Goal: Task Accomplishment & Management: Complete application form

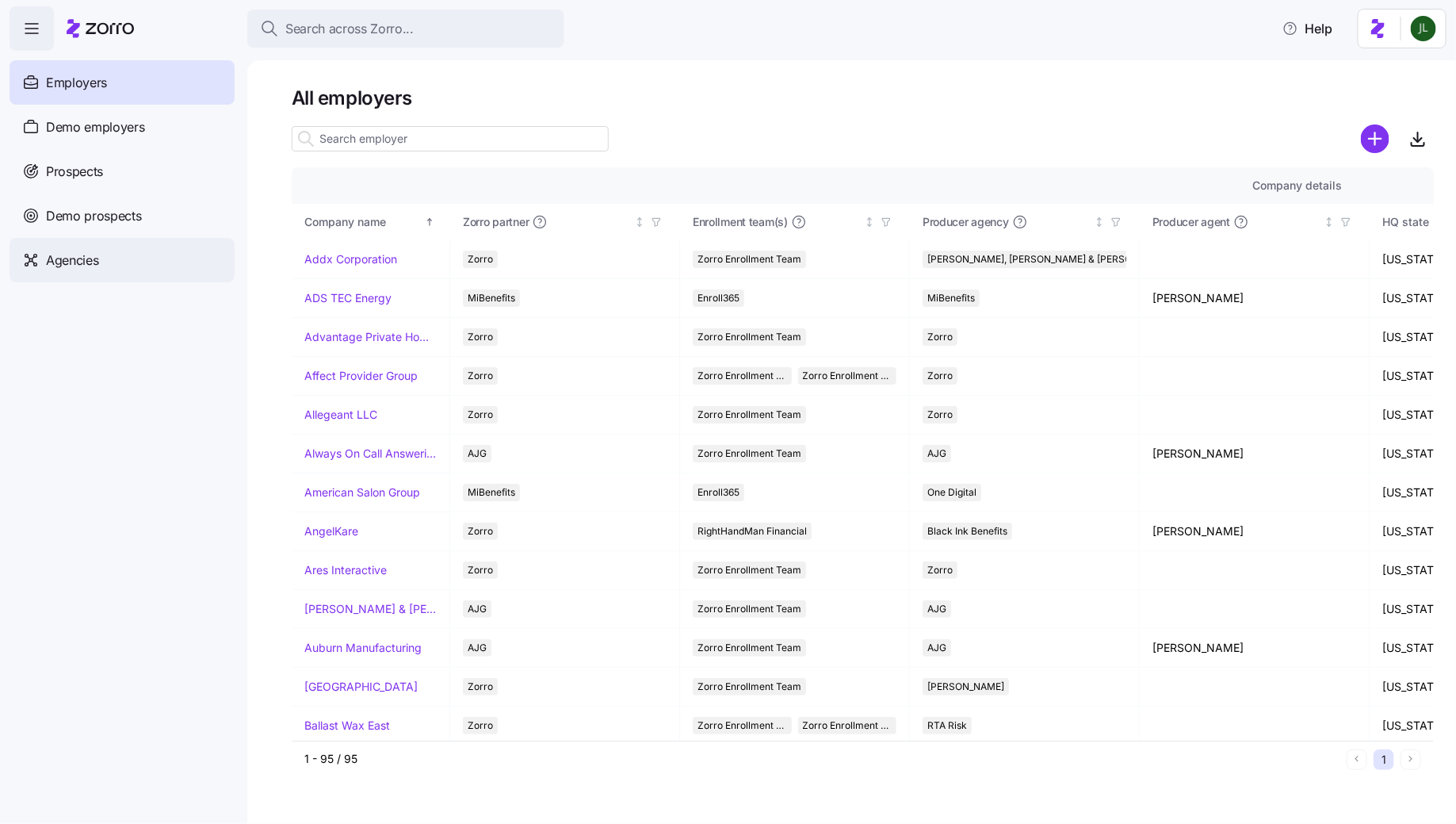
click at [148, 272] on div "Agencies" at bounding box center [122, 260] width 225 height 45
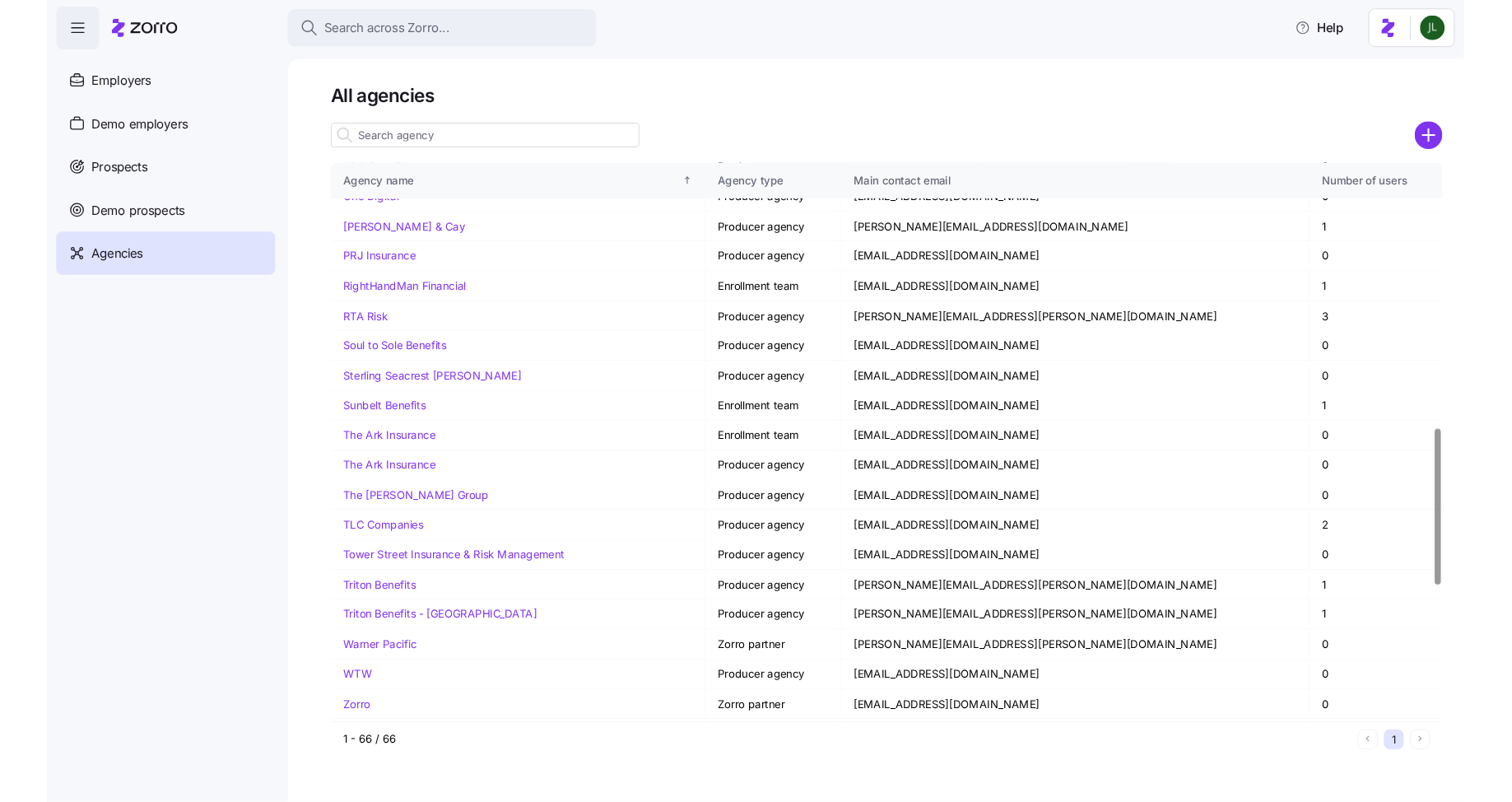
scroll to position [1524, 0]
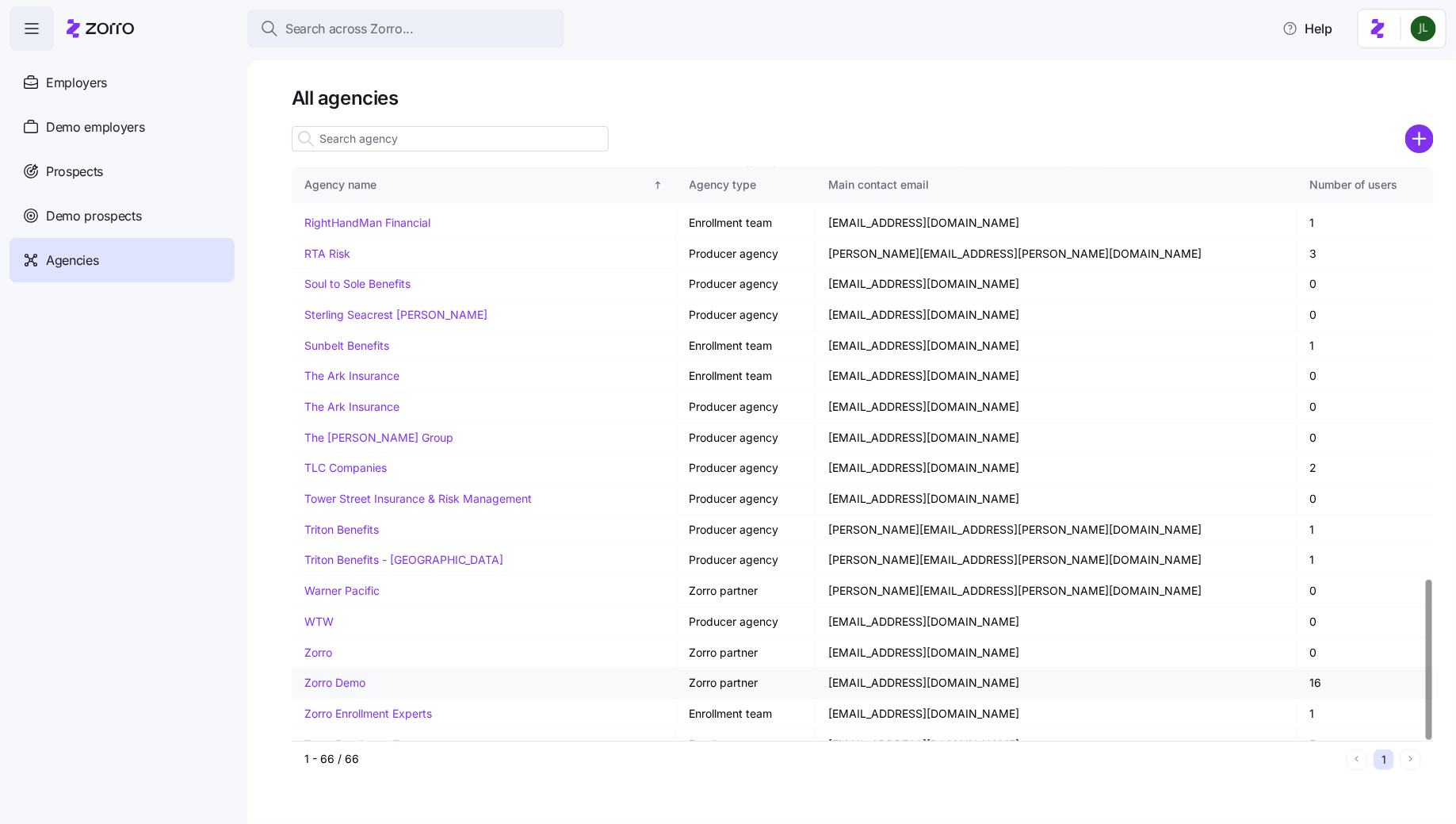
click at [347, 676] on link "Zorro Demo" at bounding box center [335, 682] width 61 height 14
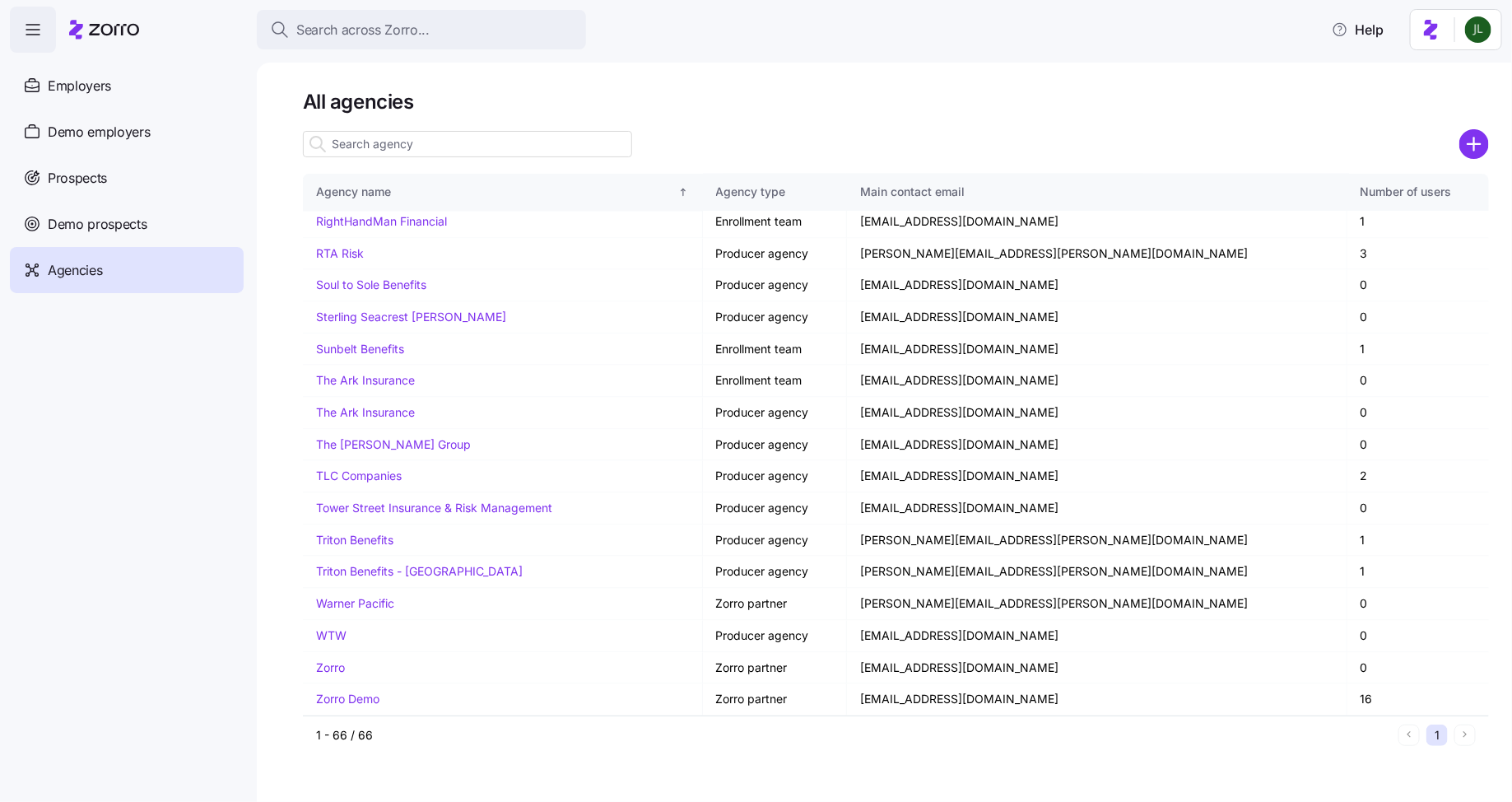
scroll to position [1578, 0]
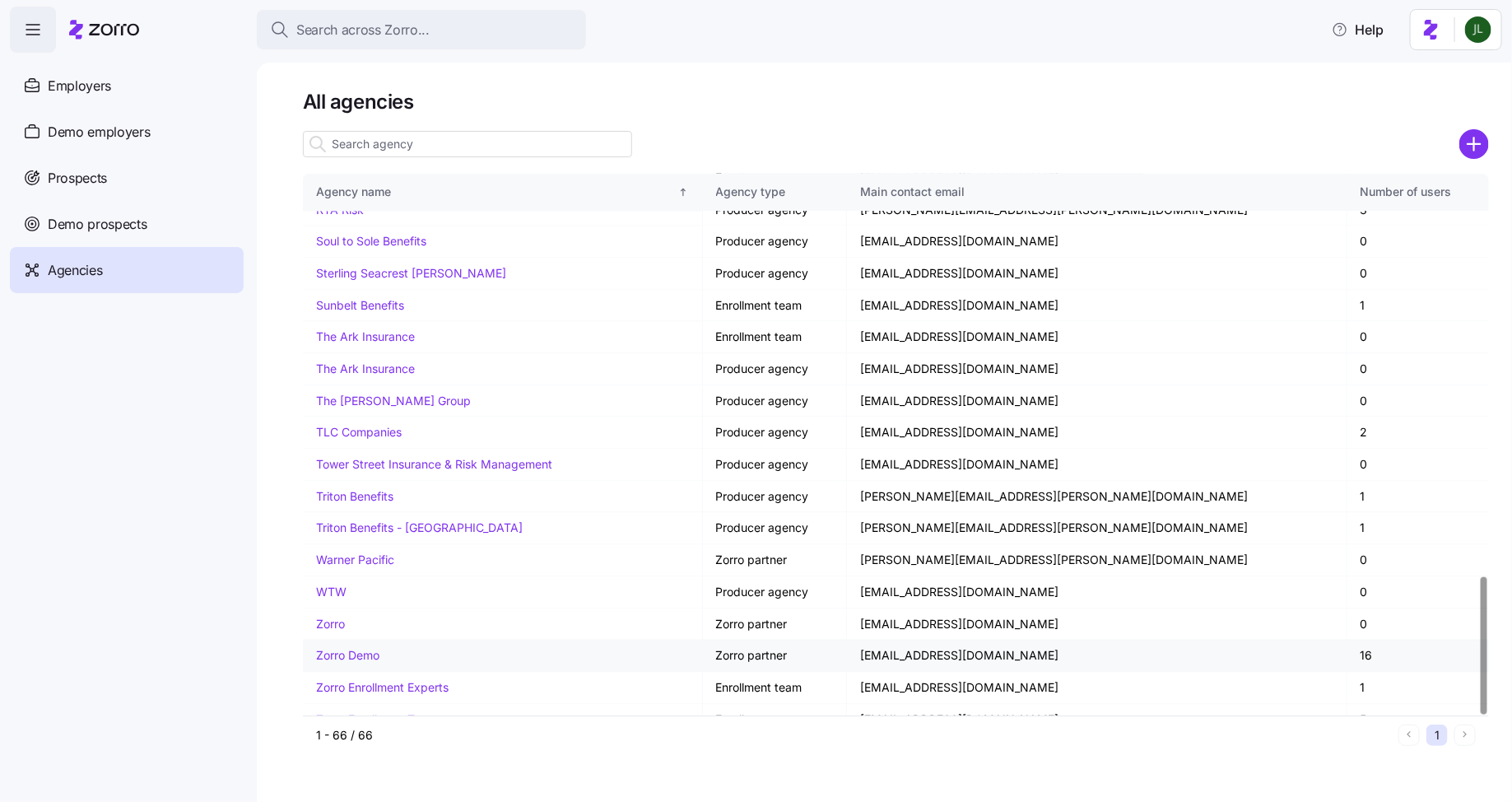
click at [367, 648] on link "Zorro Demo" at bounding box center [348, 655] width 64 height 14
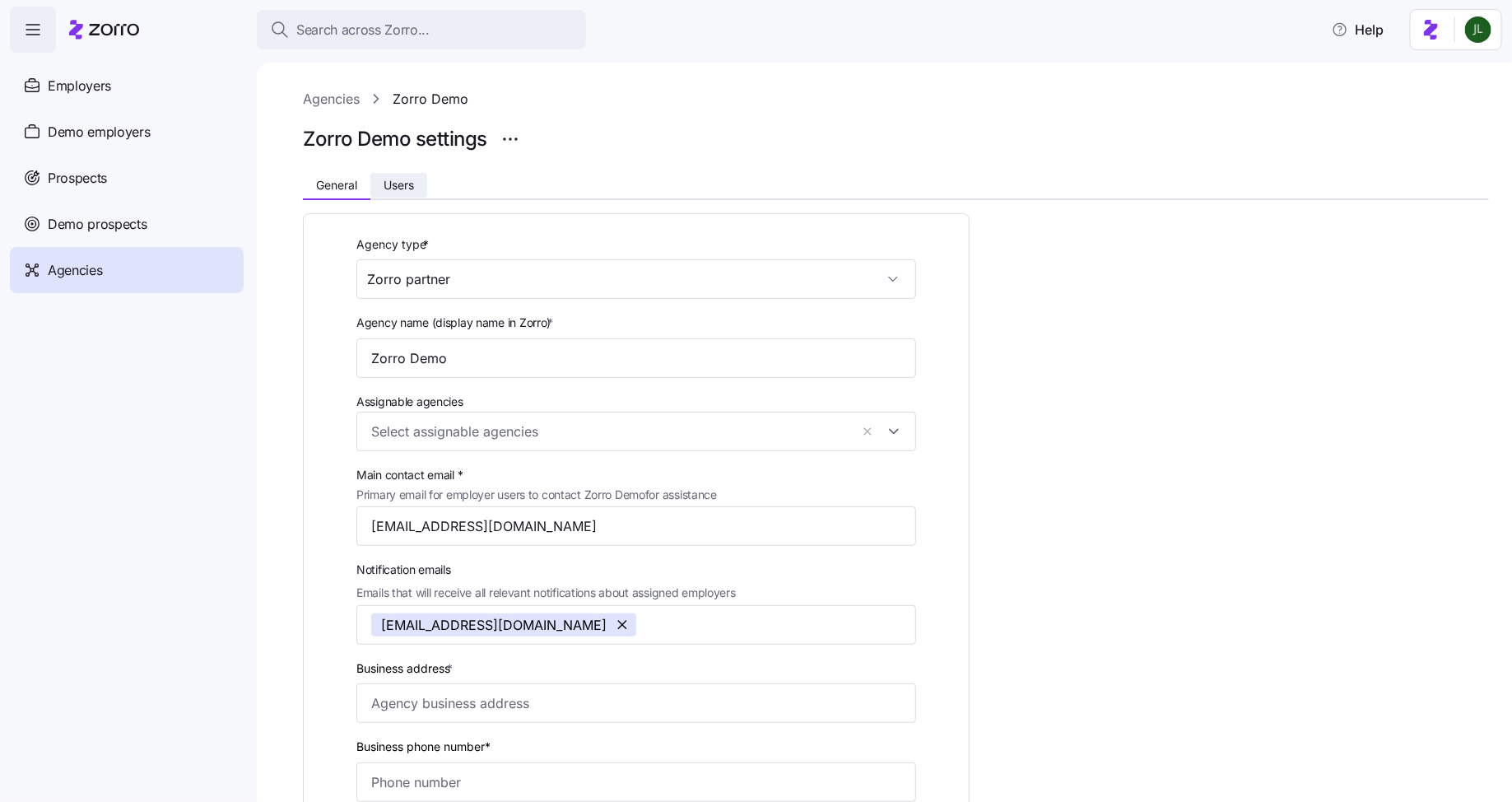
click at [406, 179] on span "Users" at bounding box center [399, 185] width 31 height 12
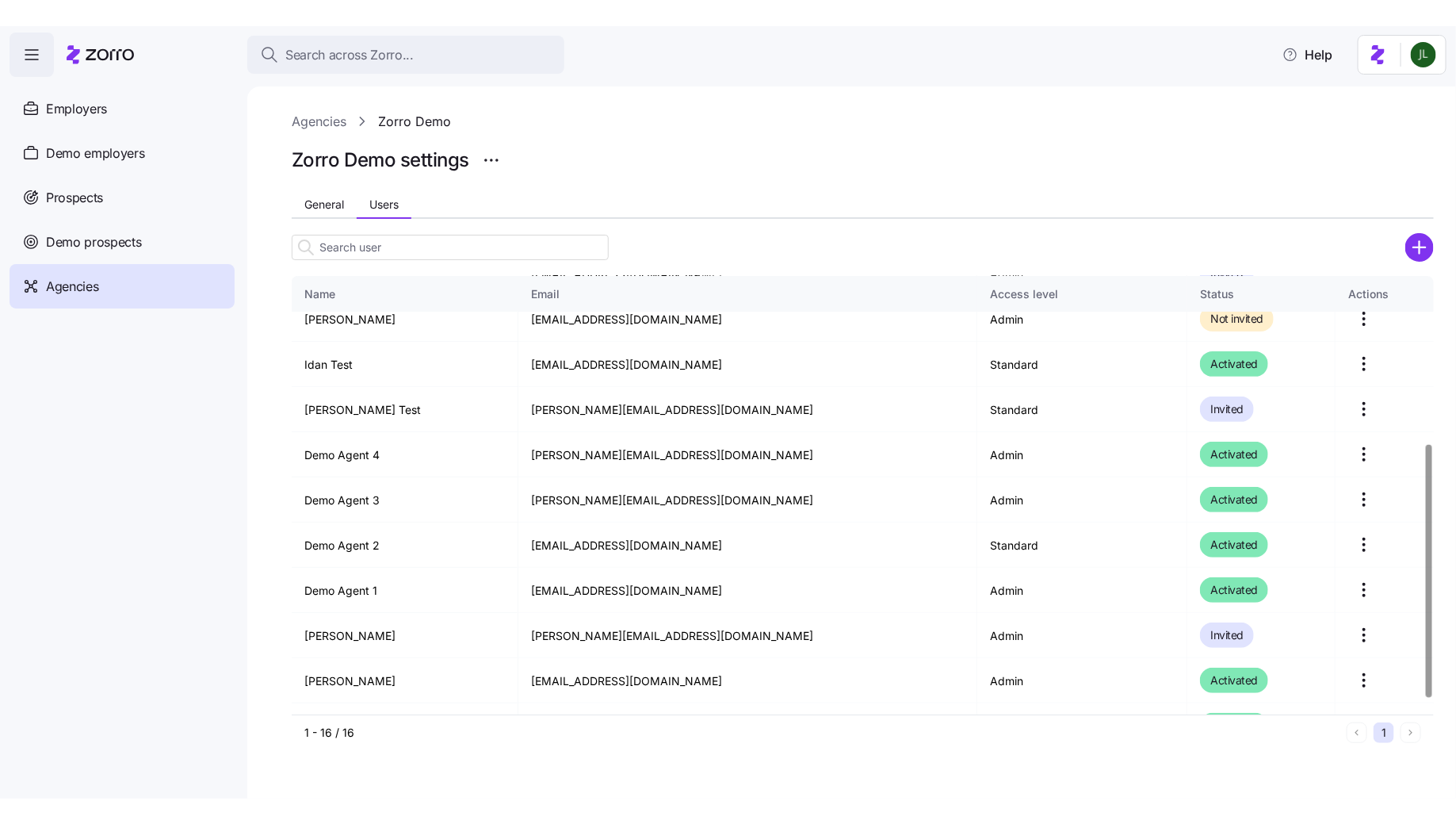
scroll to position [315, 0]
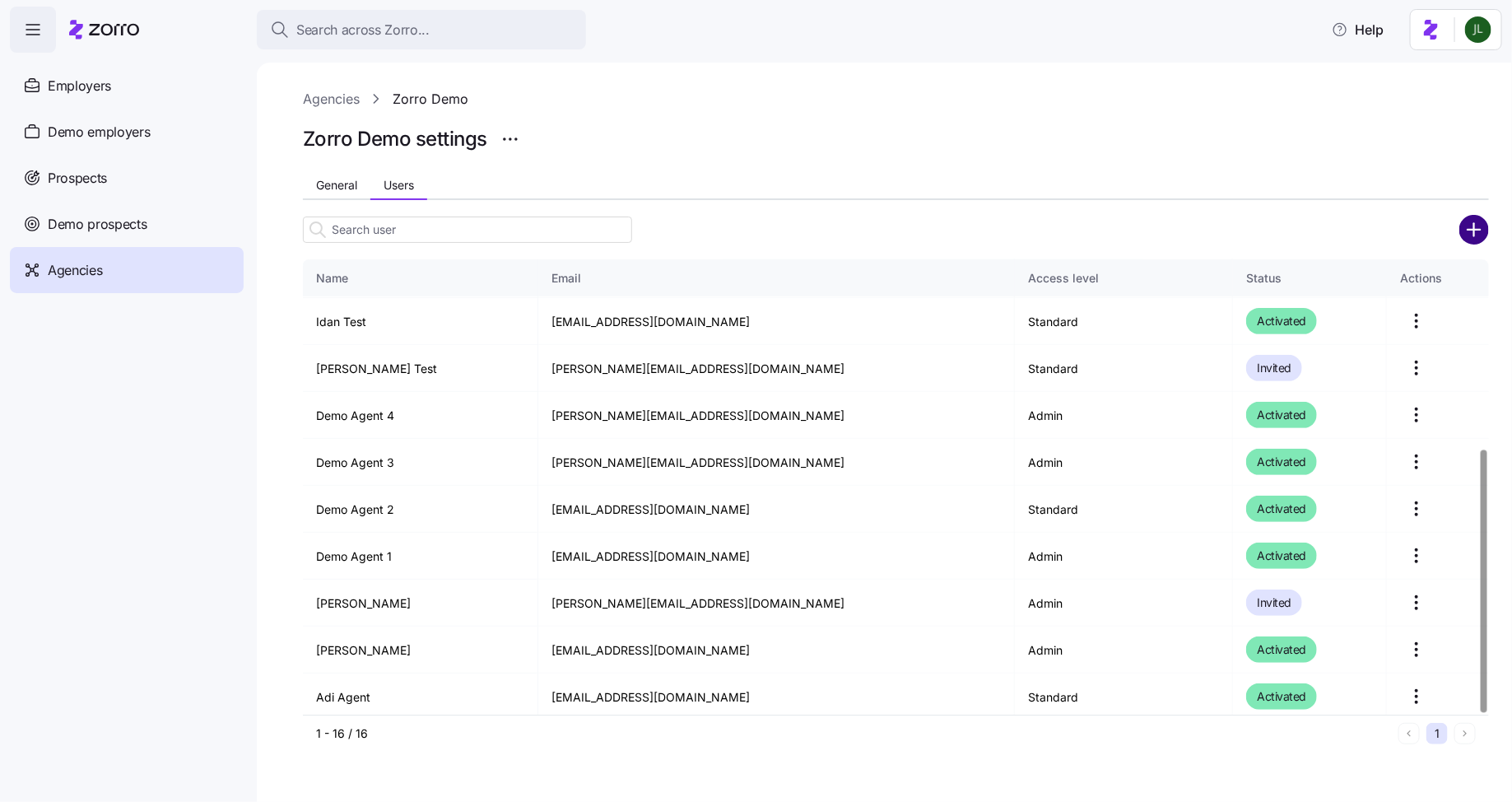
click at [1467, 239] on circle "add icon" at bounding box center [1474, 229] width 27 height 27
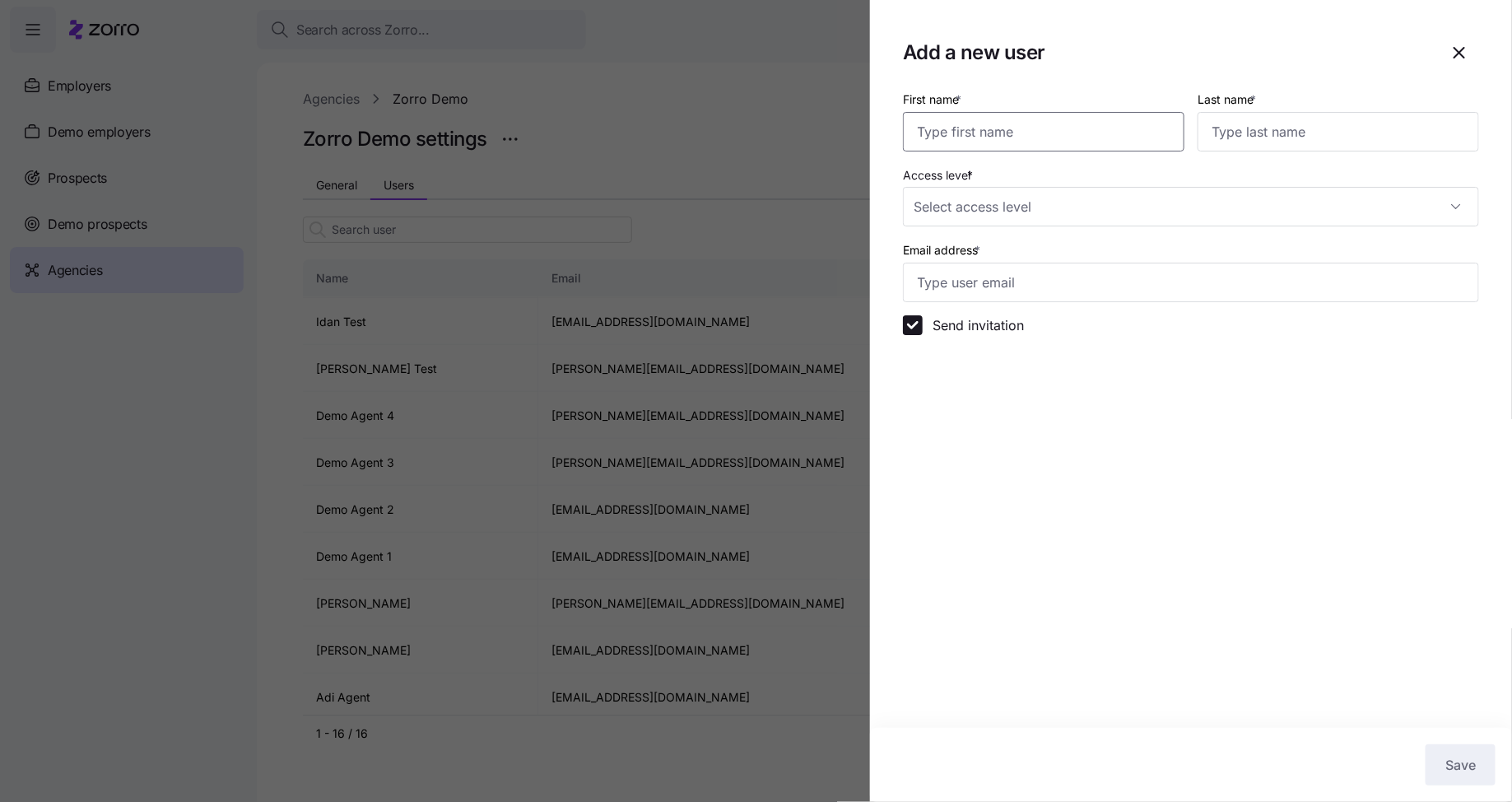
click at [974, 130] on input "First name *" at bounding box center [1043, 132] width 282 height 40
type input "[PERSON_NAME]"
click at [1300, 136] on input "Last name *" at bounding box center [1338, 132] width 282 height 40
type input "Ligeti"
click at [1190, 208] on input "Access level *" at bounding box center [1191, 206] width 576 height 40
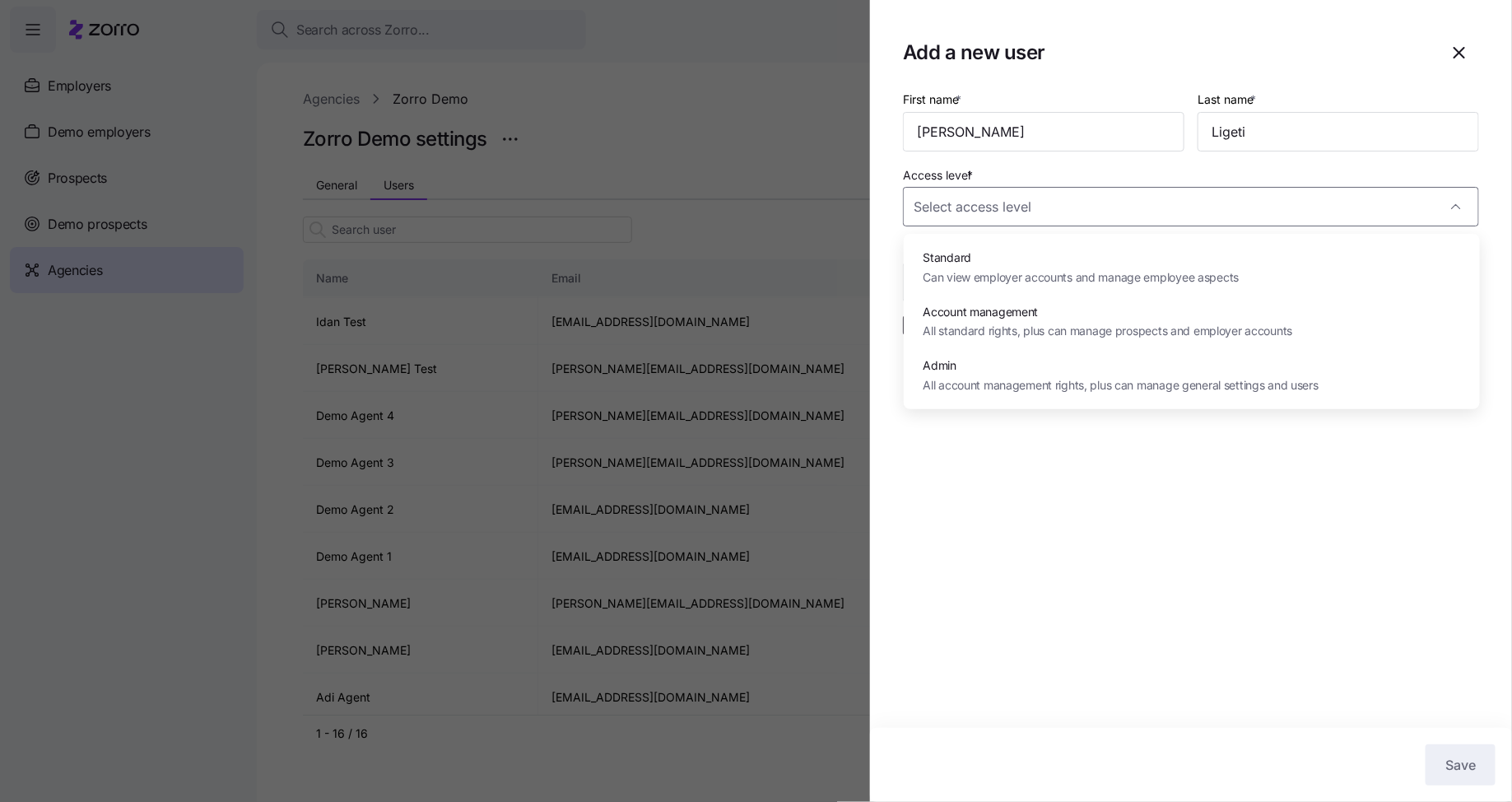
click at [1174, 382] on span "All account management rights, plus can manage general settings and users" at bounding box center [1121, 386] width 396 height 18
type input "Admin"
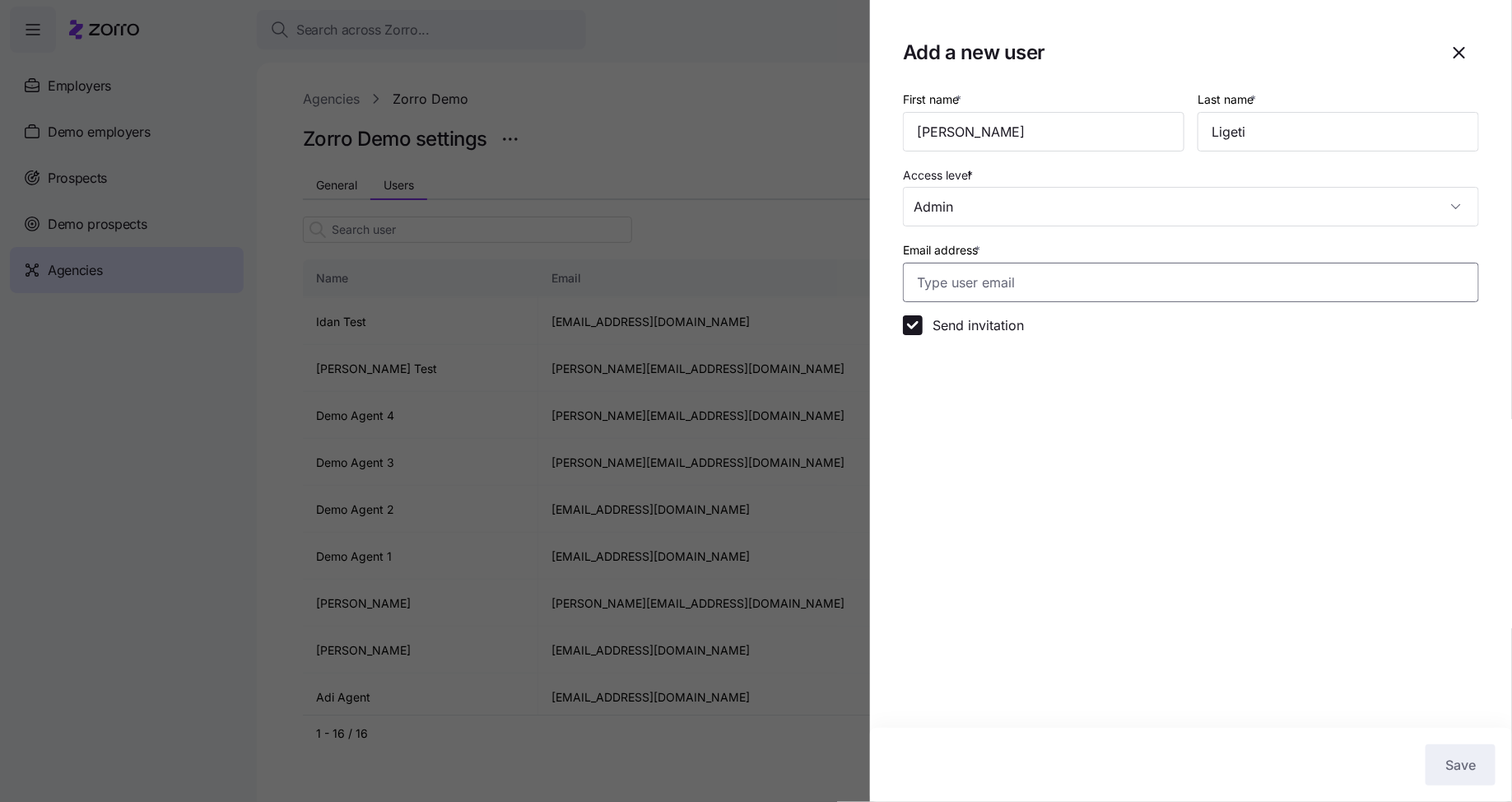
click at [1083, 291] on input "Email address *" at bounding box center [1191, 282] width 576 height 40
click at [946, 285] on input "[EMAIL_ADDRESS][DOMAIN_NAME]" at bounding box center [1191, 282] width 576 height 40
type input "[EMAIL_ADDRESS][DOMAIN_NAME]"
click at [1434, 757] on button "Save" at bounding box center [1460, 765] width 70 height 41
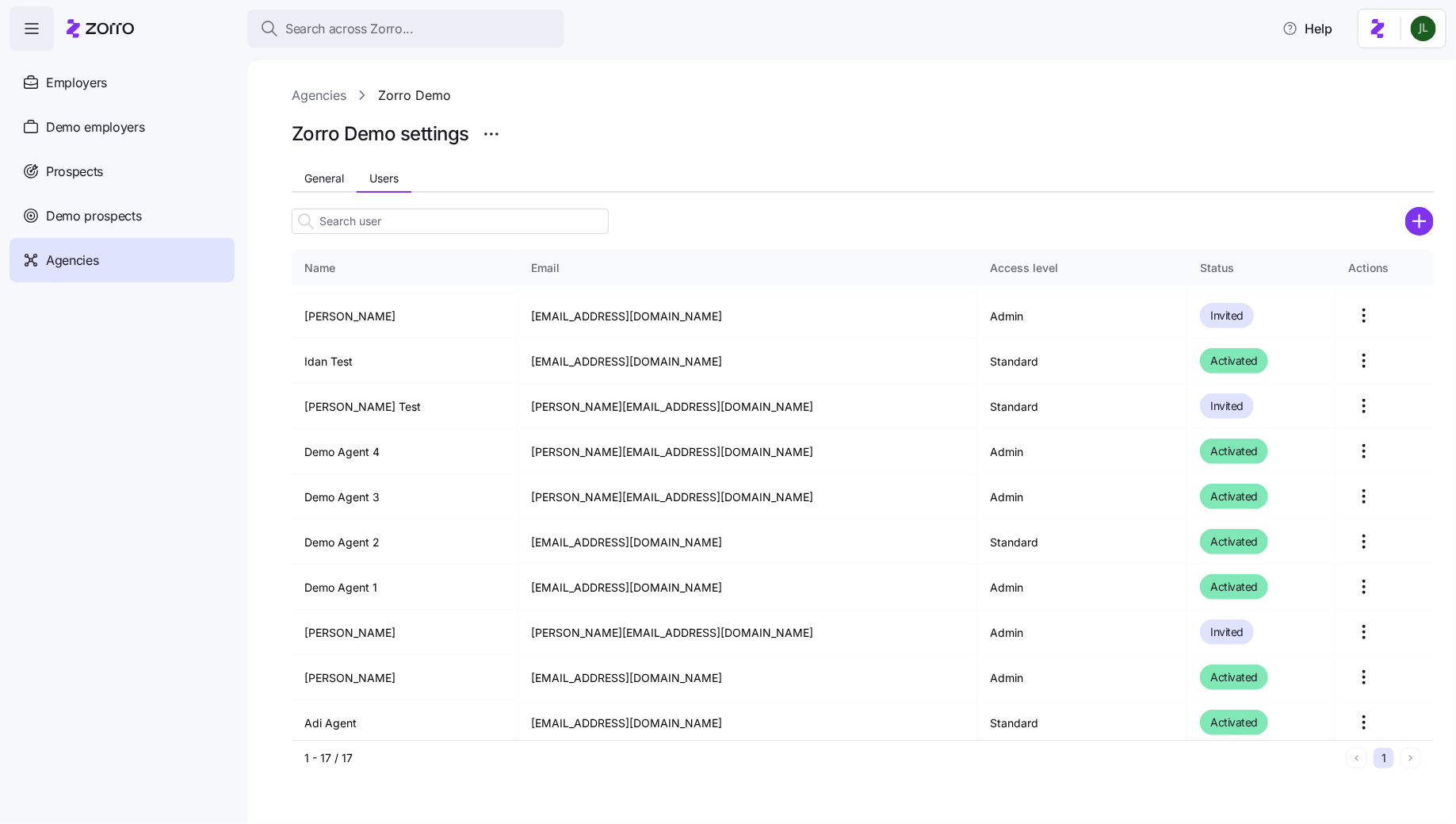
scroll to position [309, 0]
